Goal: Transaction & Acquisition: Purchase product/service

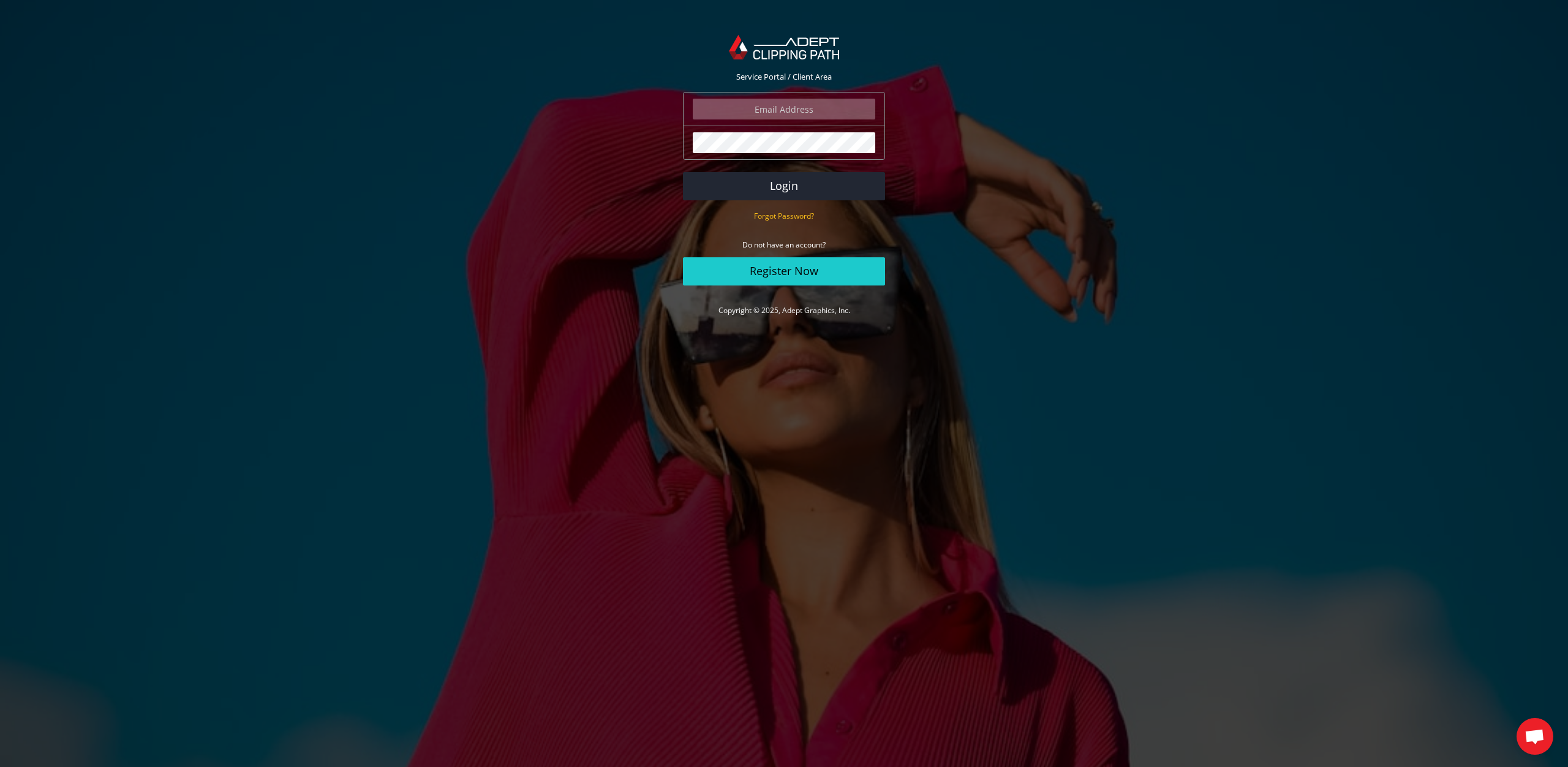
click at [0, 334] on com-1password-button at bounding box center [0, 334] width 0 height 0
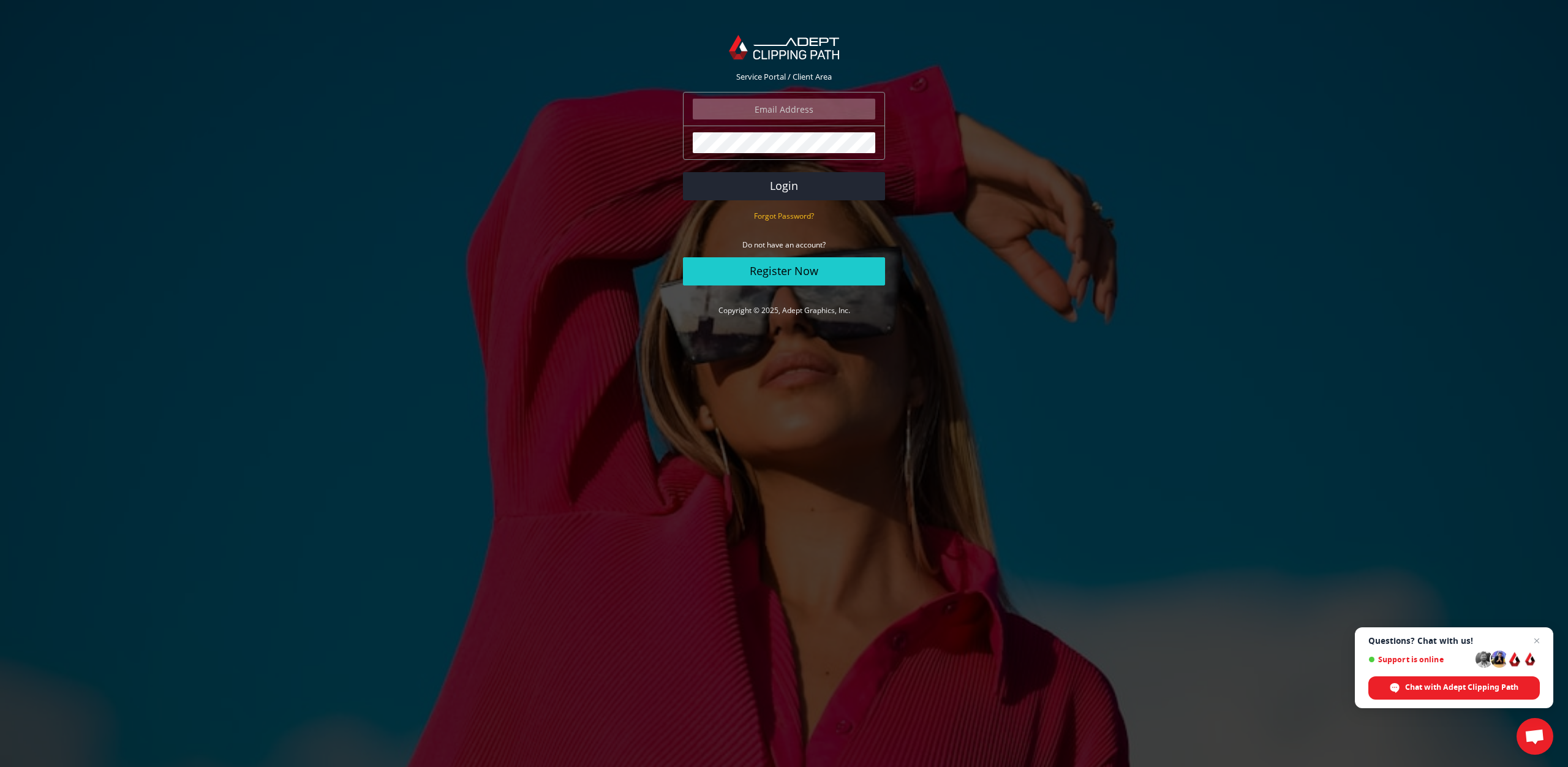
type input "david@davidjoel.com"
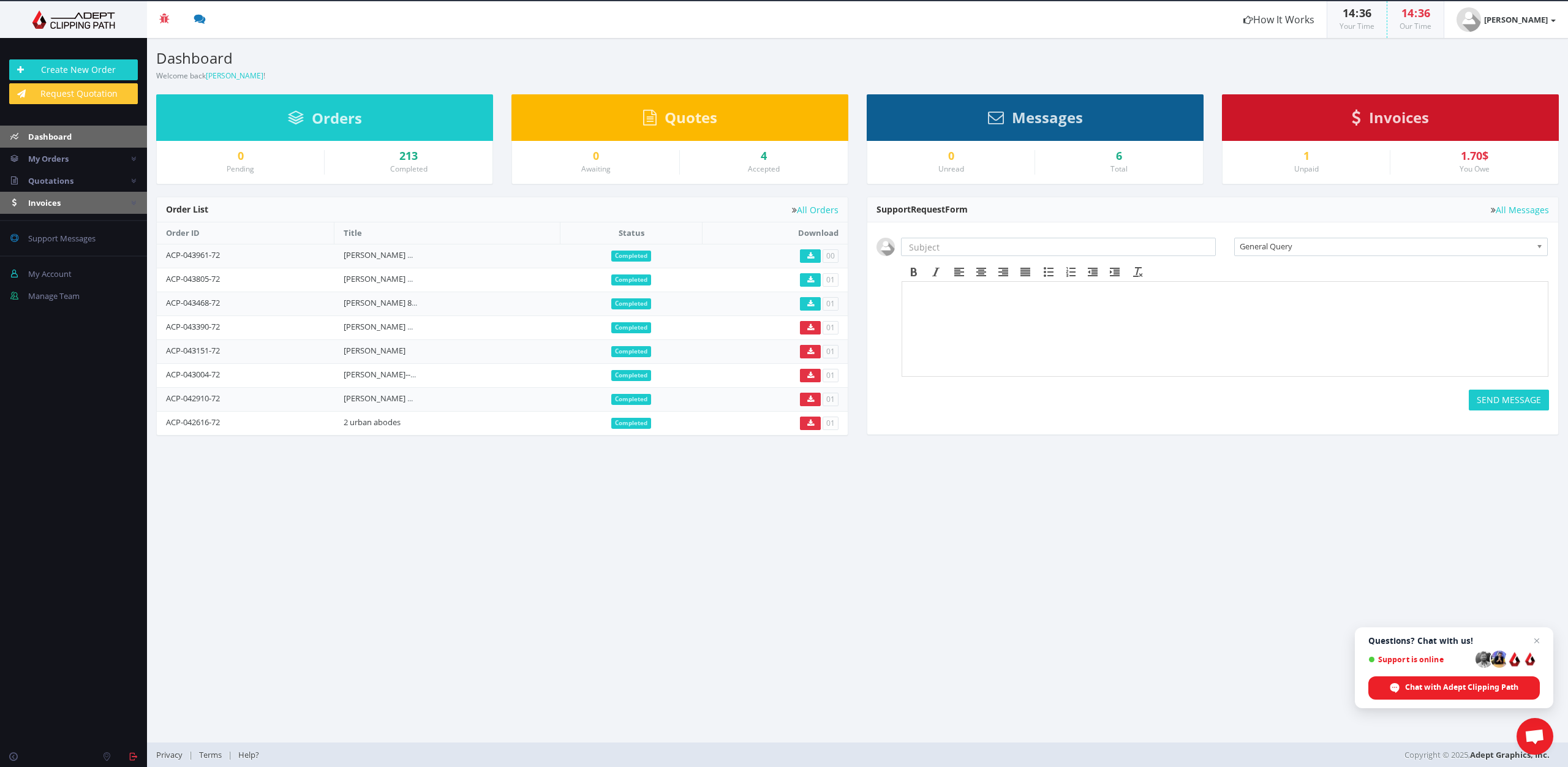
click at [45, 203] on span "Invoices" at bounding box center [45, 203] width 33 height 11
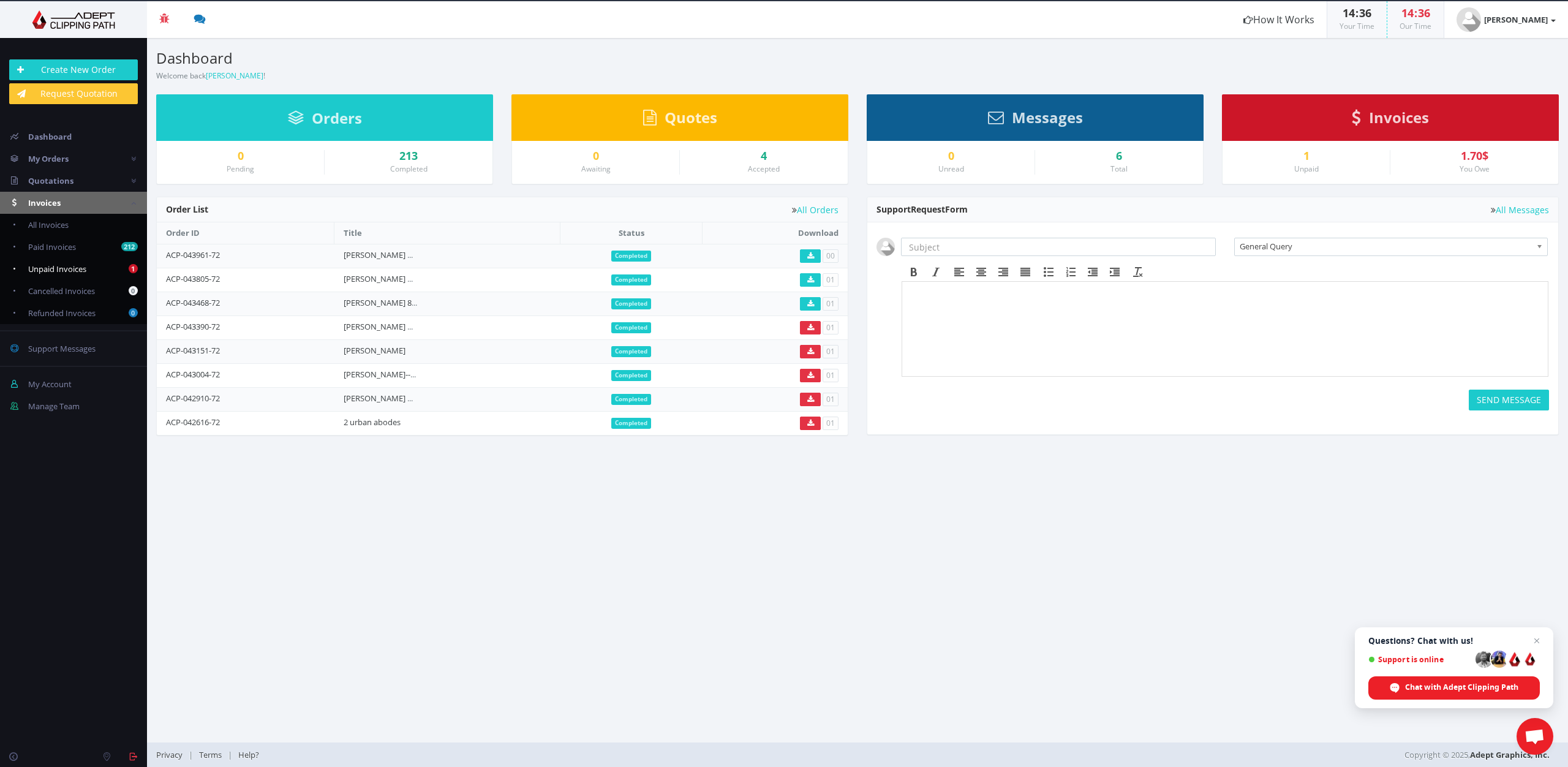
click at [60, 269] on span "Unpaid Invoices" at bounding box center [57, 269] width 58 height 11
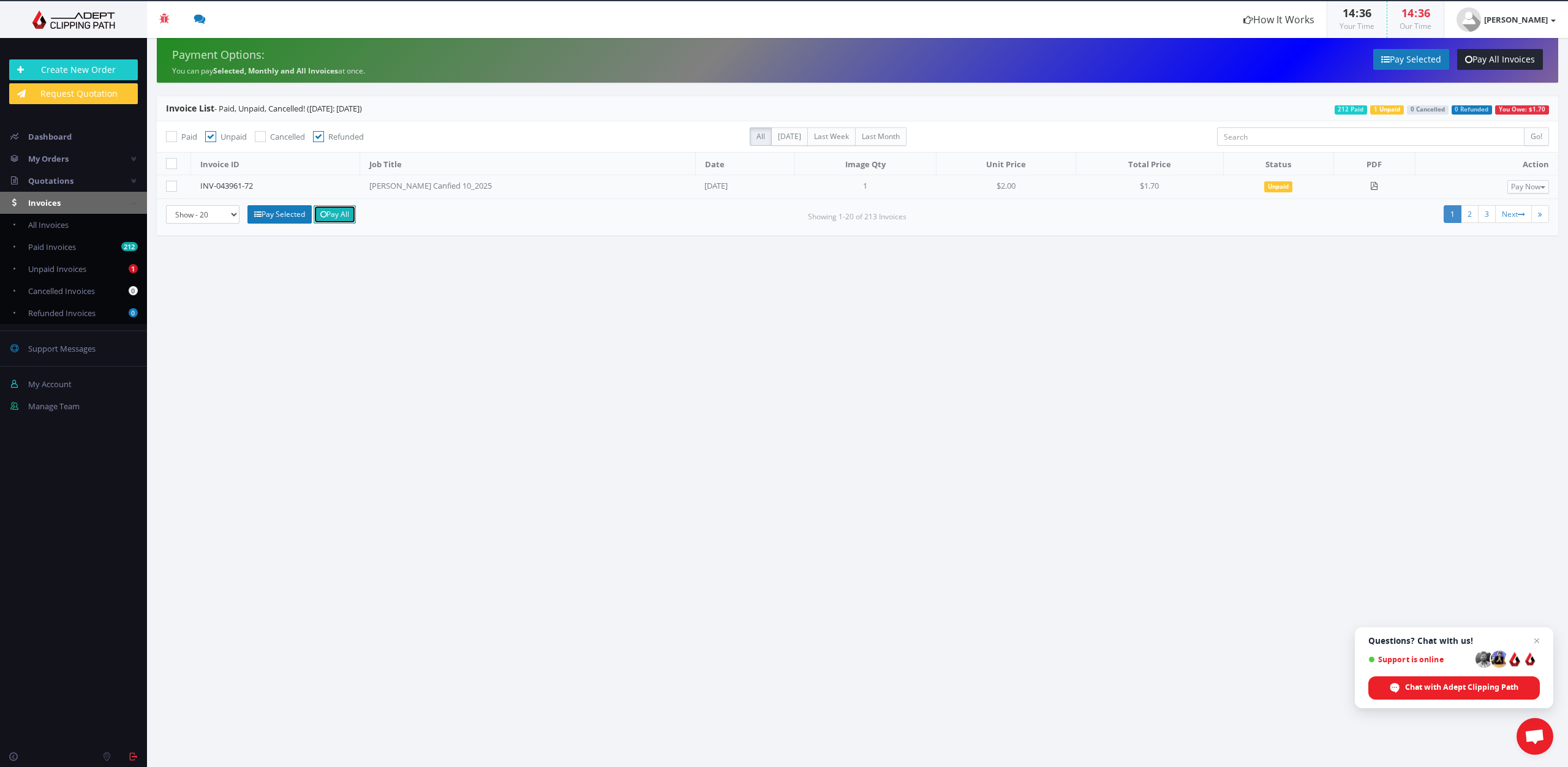
click at [332, 214] on link "Pay All" at bounding box center [334, 214] width 42 height 19
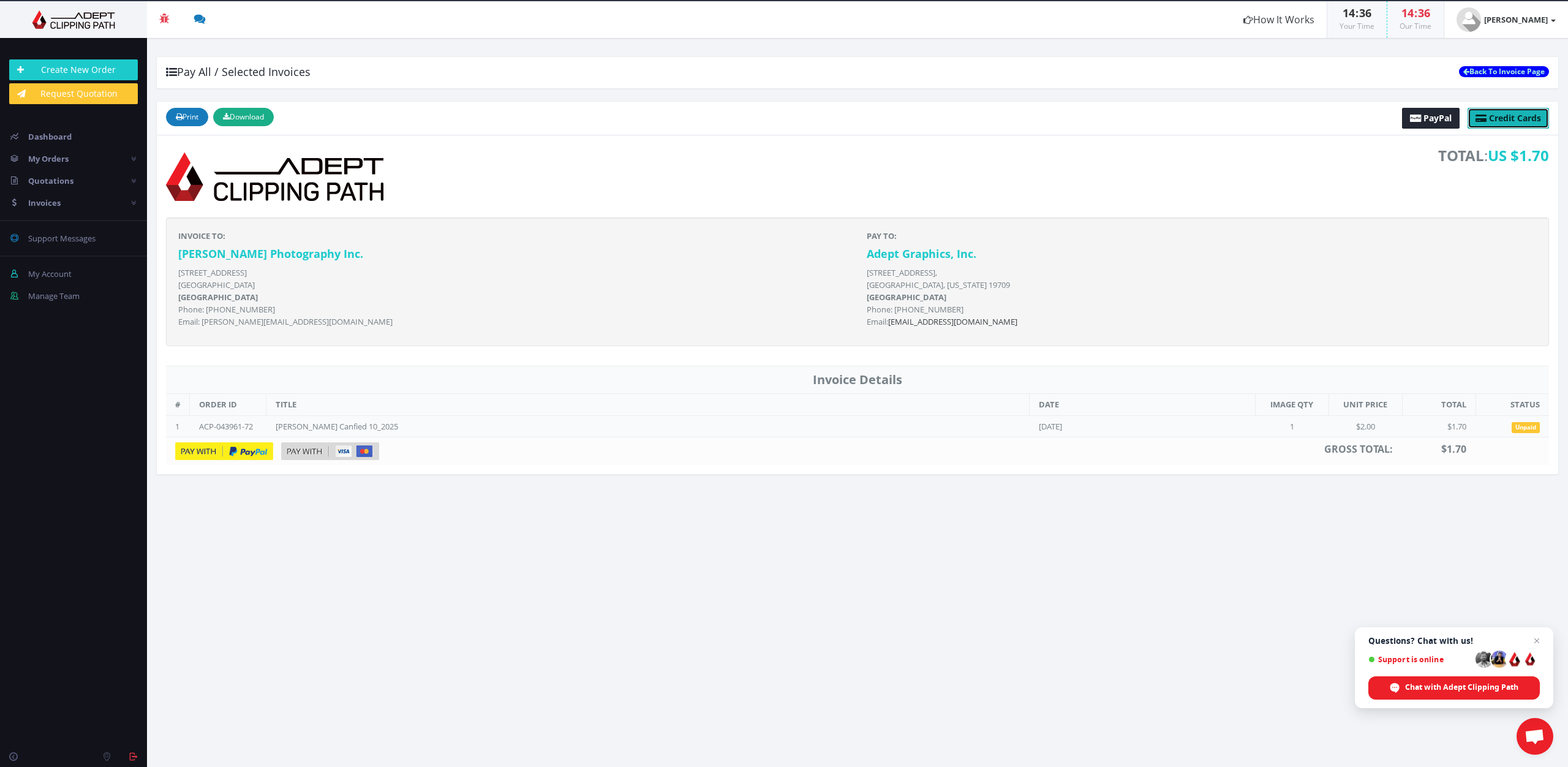
click at [1498, 112] on span "Credit Cards" at bounding box center [1515, 118] width 52 height 12
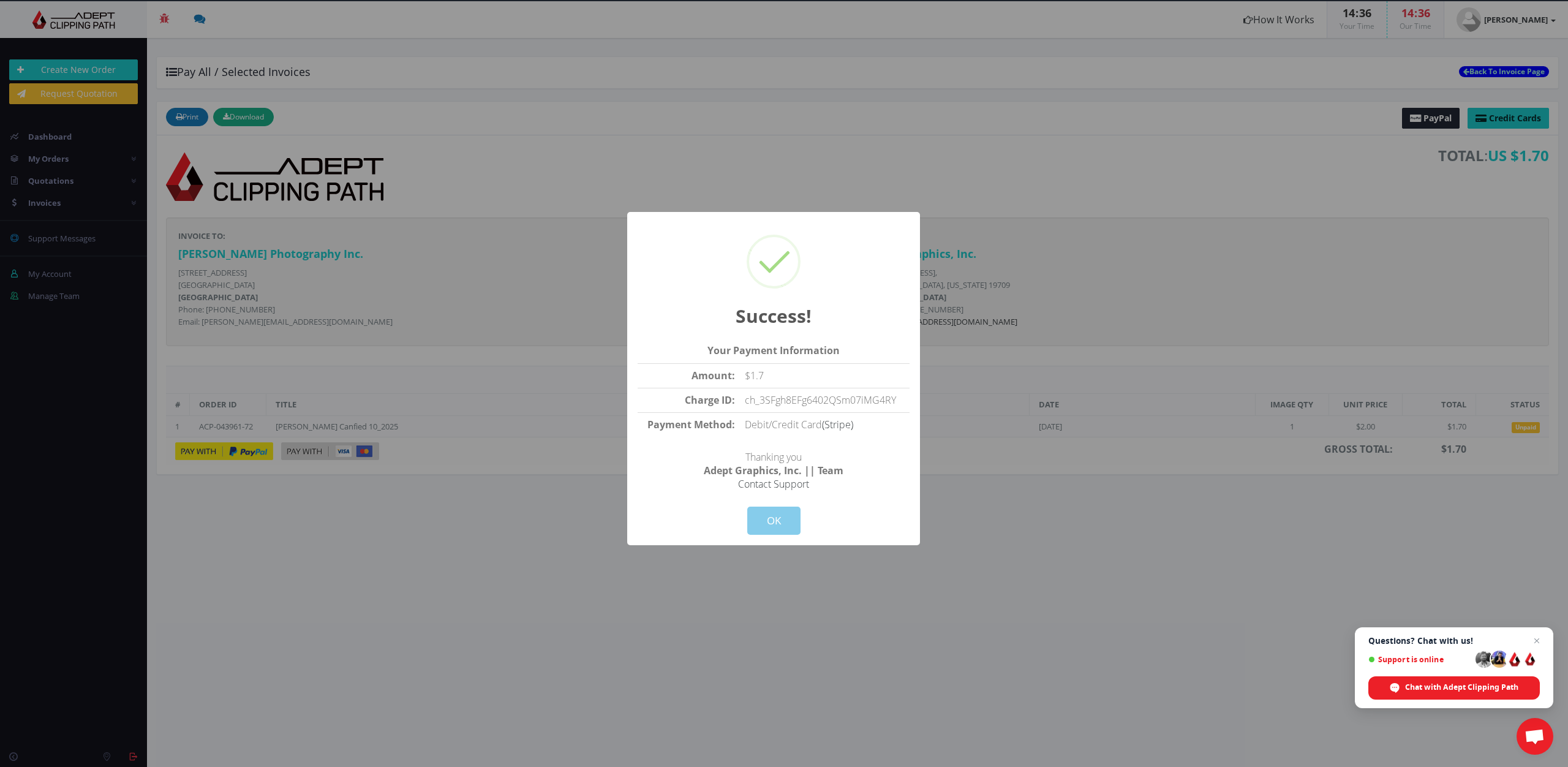
click at [777, 523] on button "OK" at bounding box center [774, 521] width 54 height 28
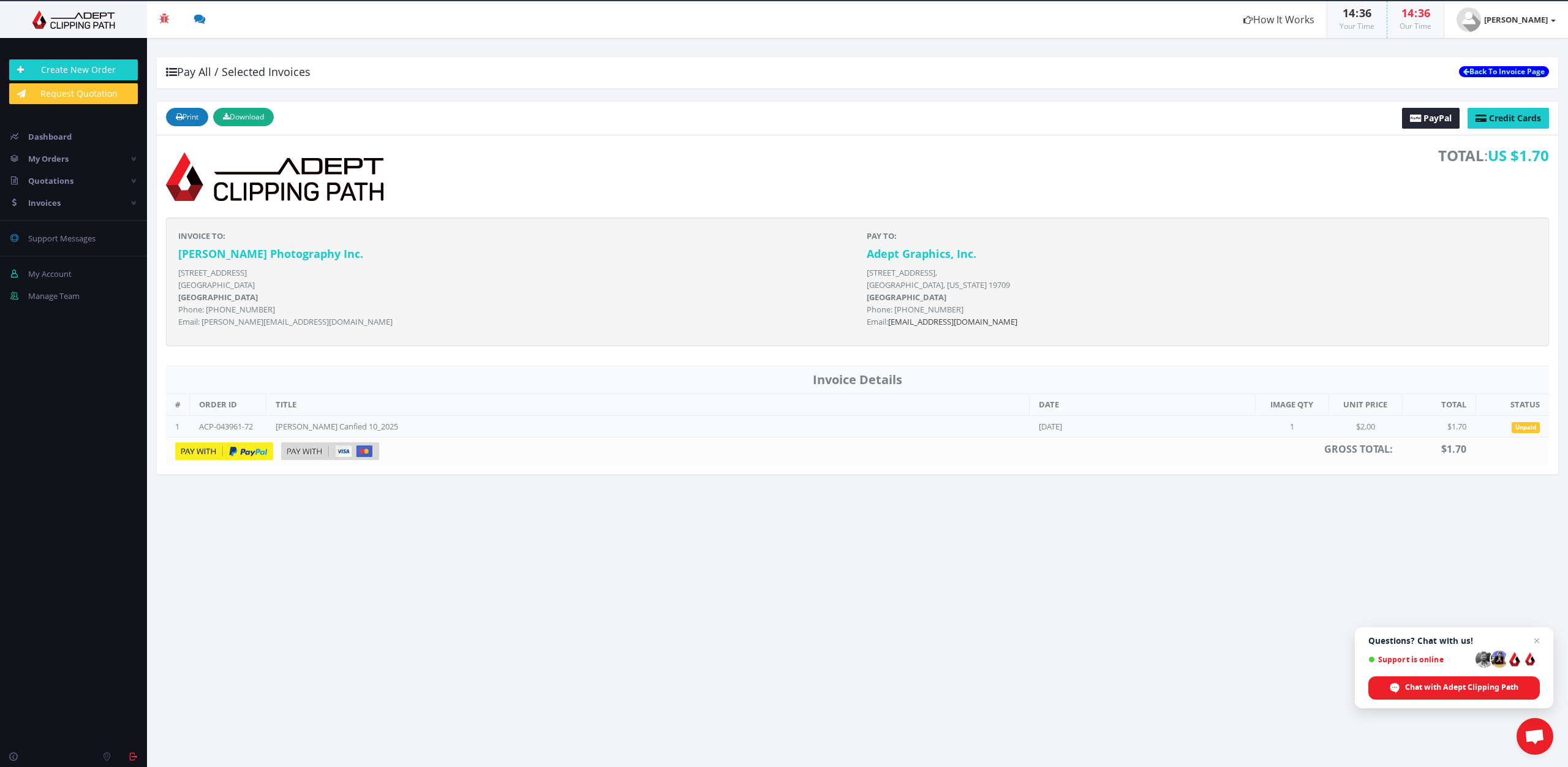
drag, startPoint x: 742, startPoint y: 615, endPoint x: 360, endPoint y: 296, distance: 497.7
click at [727, 608] on section "Pay All / Selected Invoices Back To Invoice Page × Print Invoices Serial No Tit…" at bounding box center [857, 402] width 1421 height 729
